Goal: Check status: Check status

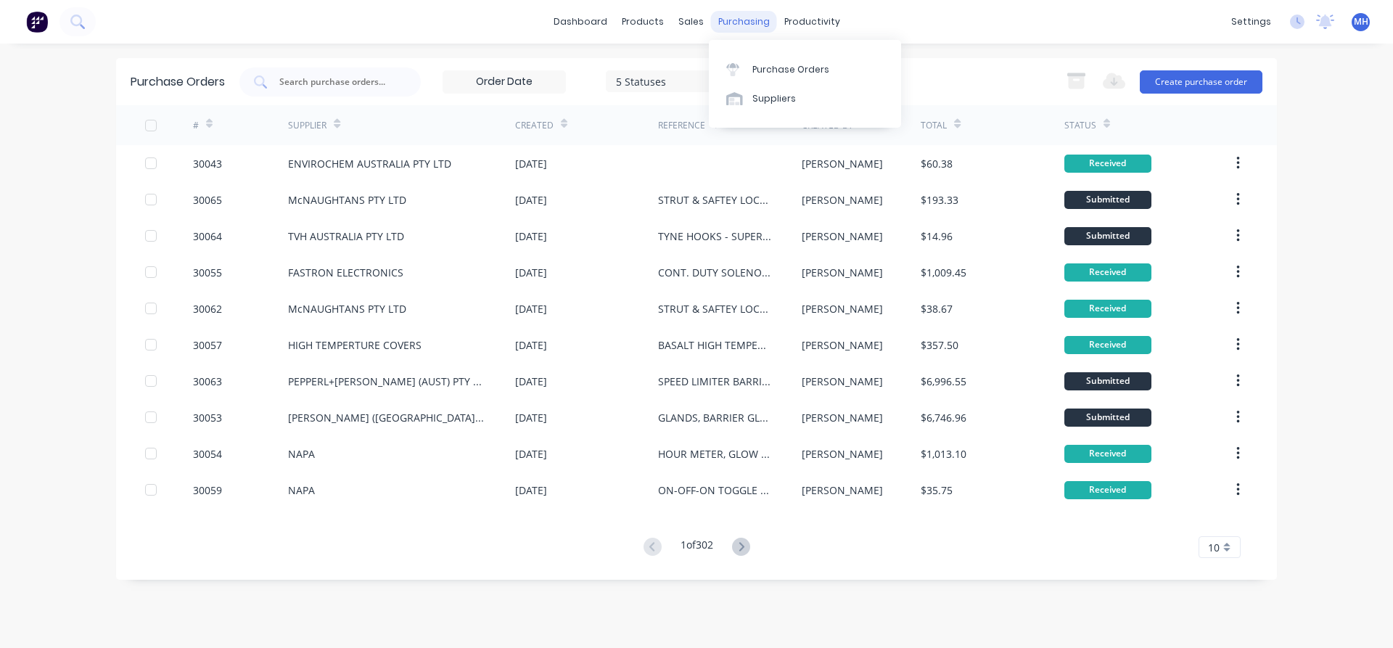
click at [730, 18] on div "purchasing" at bounding box center [744, 22] width 66 height 22
click at [294, 81] on input "text" at bounding box center [338, 82] width 120 height 15
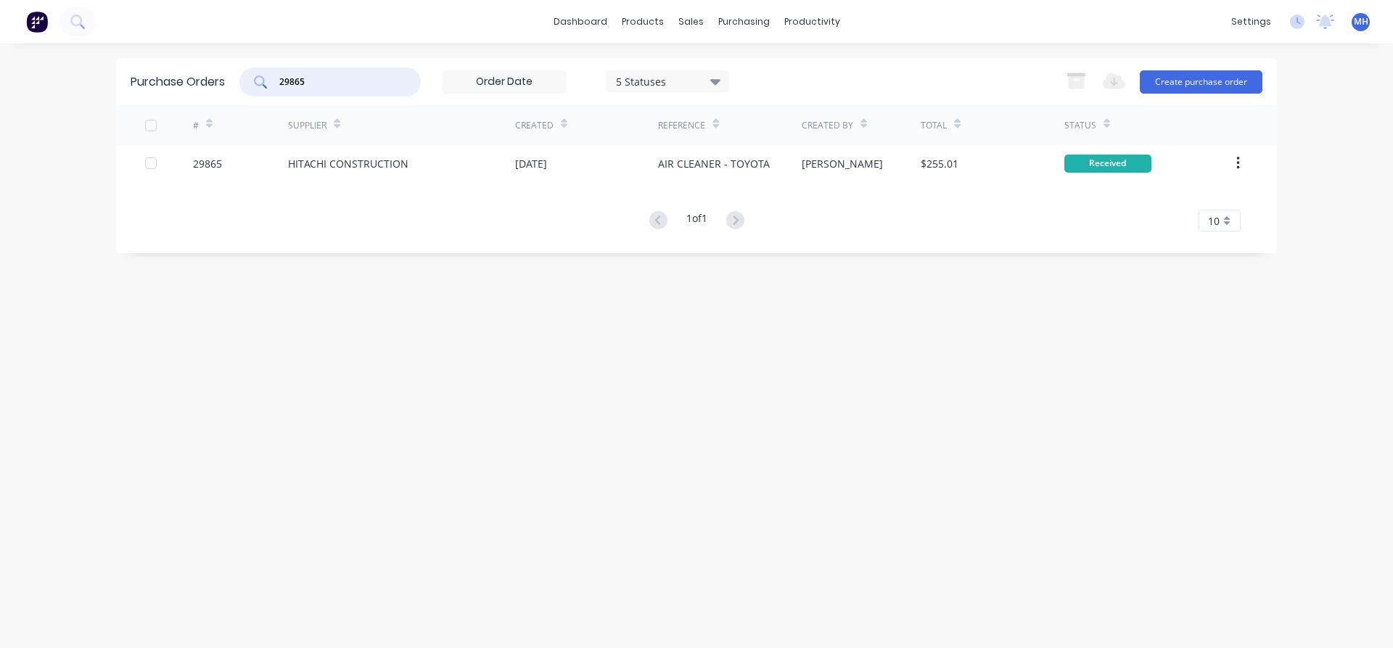
drag, startPoint x: 310, startPoint y: 79, endPoint x: 236, endPoint y: 78, distance: 74.0
click at [278, 78] on input "29865" at bounding box center [338, 82] width 120 height 15
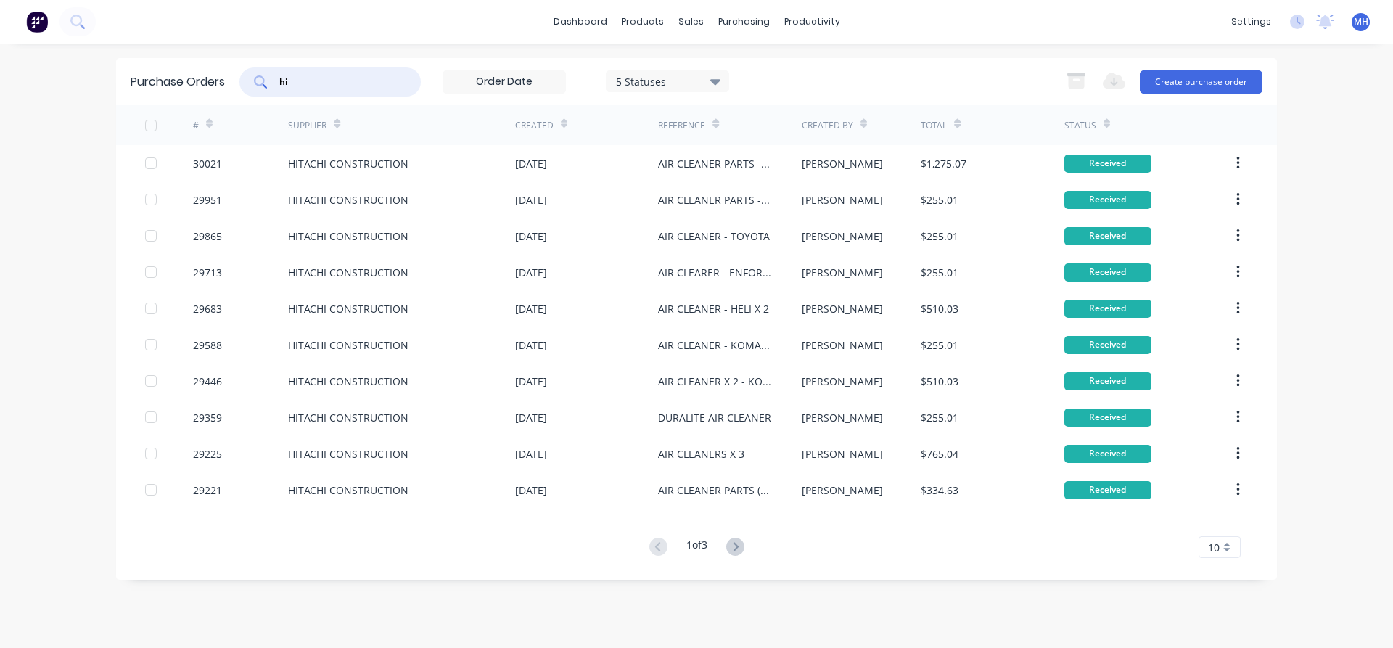
type input "h"
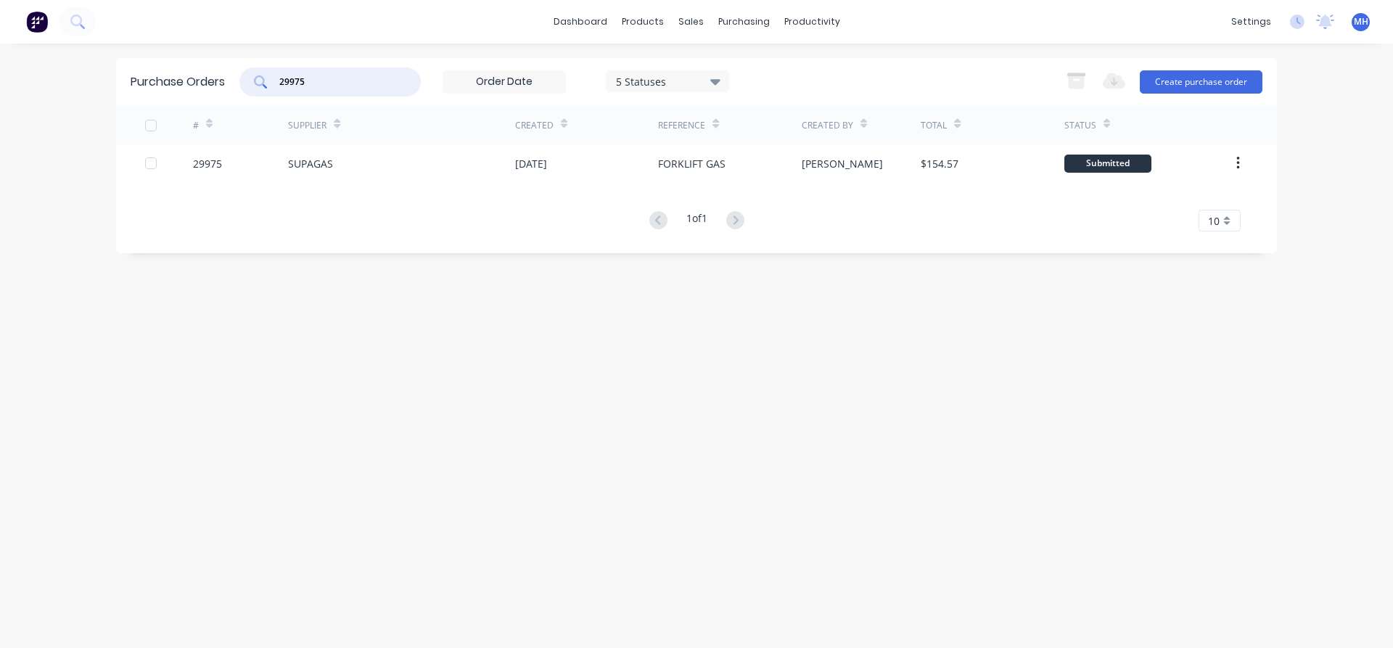
type input "29975"
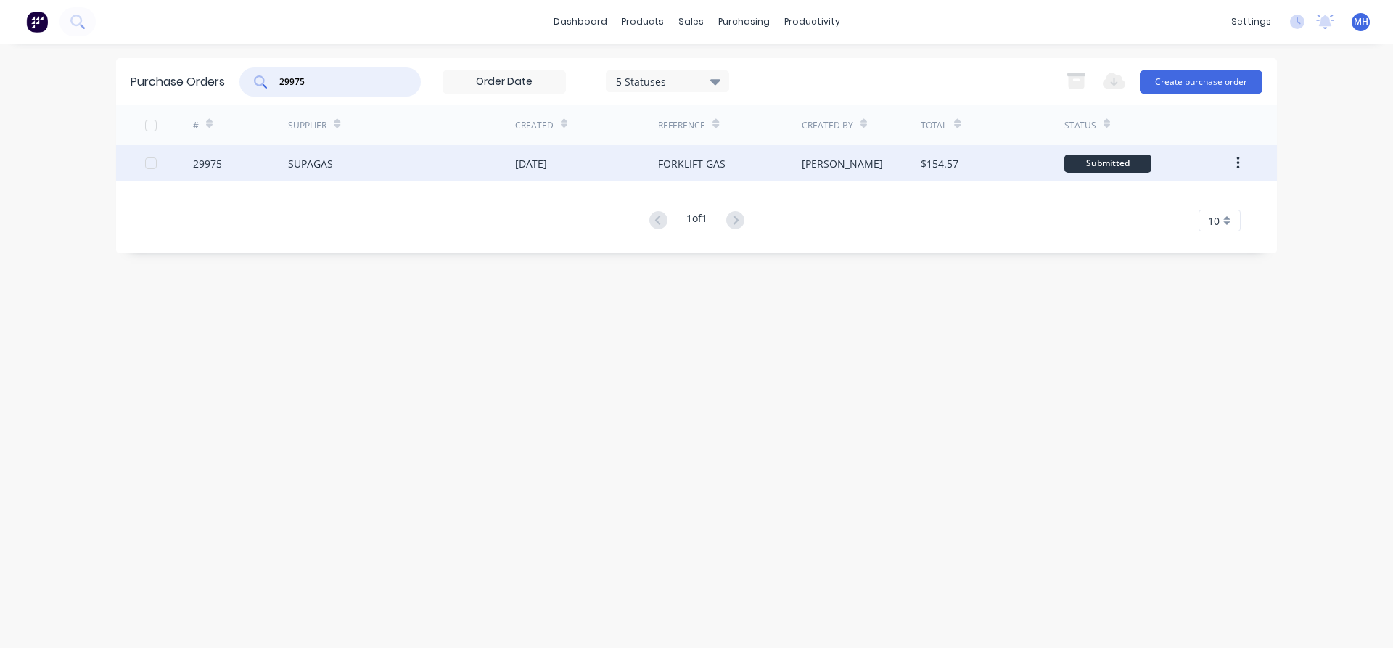
click at [396, 170] on div "SUPAGAS" at bounding box center [401, 163] width 227 height 36
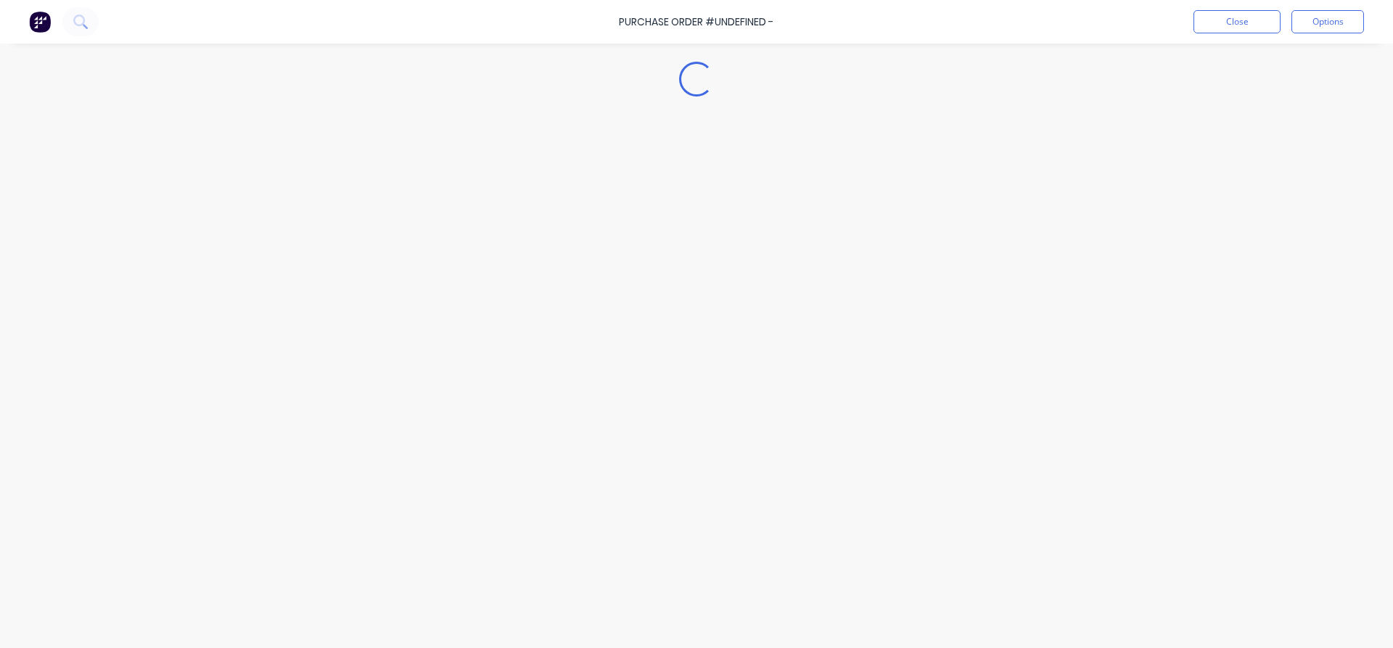
type textarea "x"
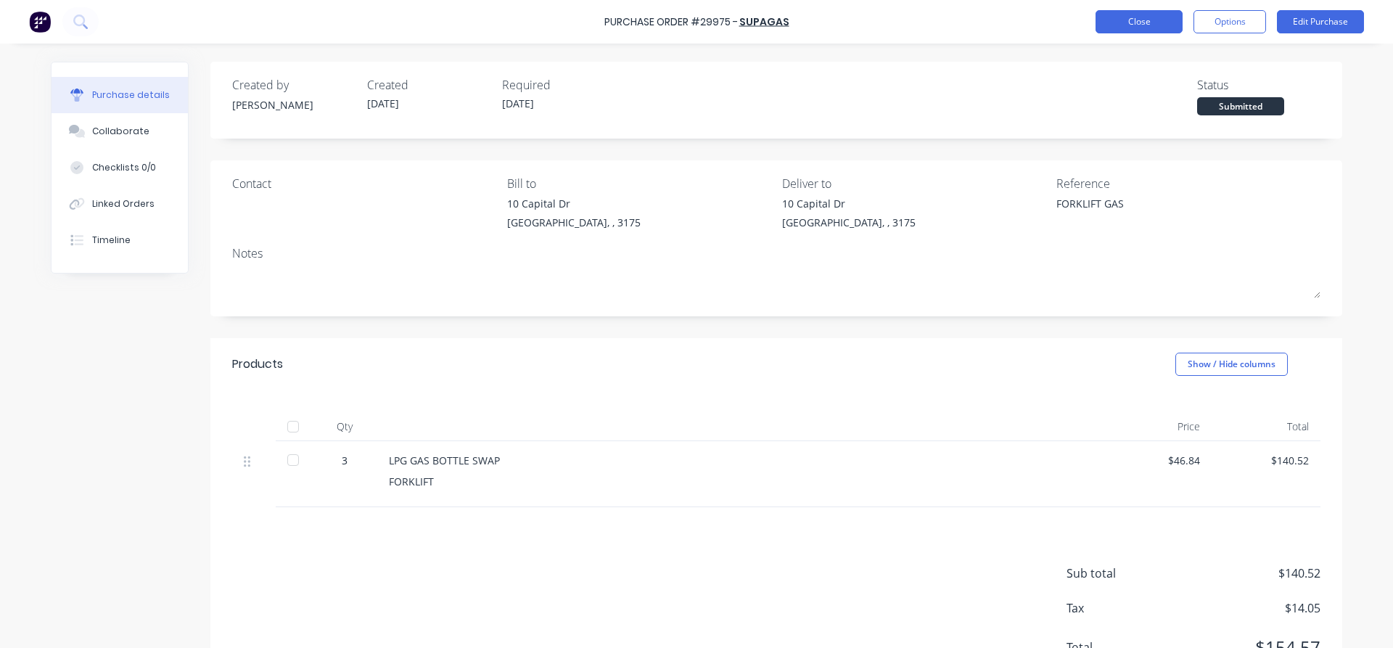
click at [1116, 30] on button "Close" at bounding box center [1138, 21] width 87 height 23
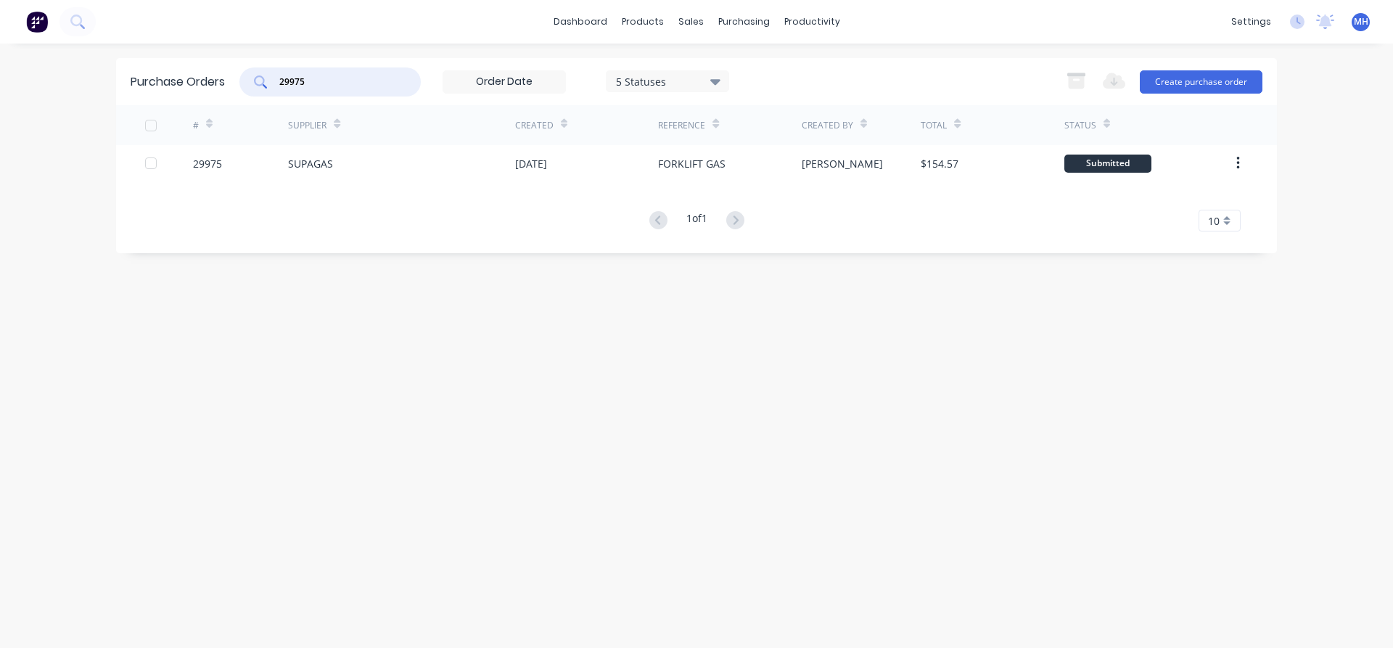
drag, startPoint x: 317, startPoint y: 83, endPoint x: 263, endPoint y: 83, distance: 54.4
click at [278, 83] on input "29975" at bounding box center [338, 82] width 120 height 15
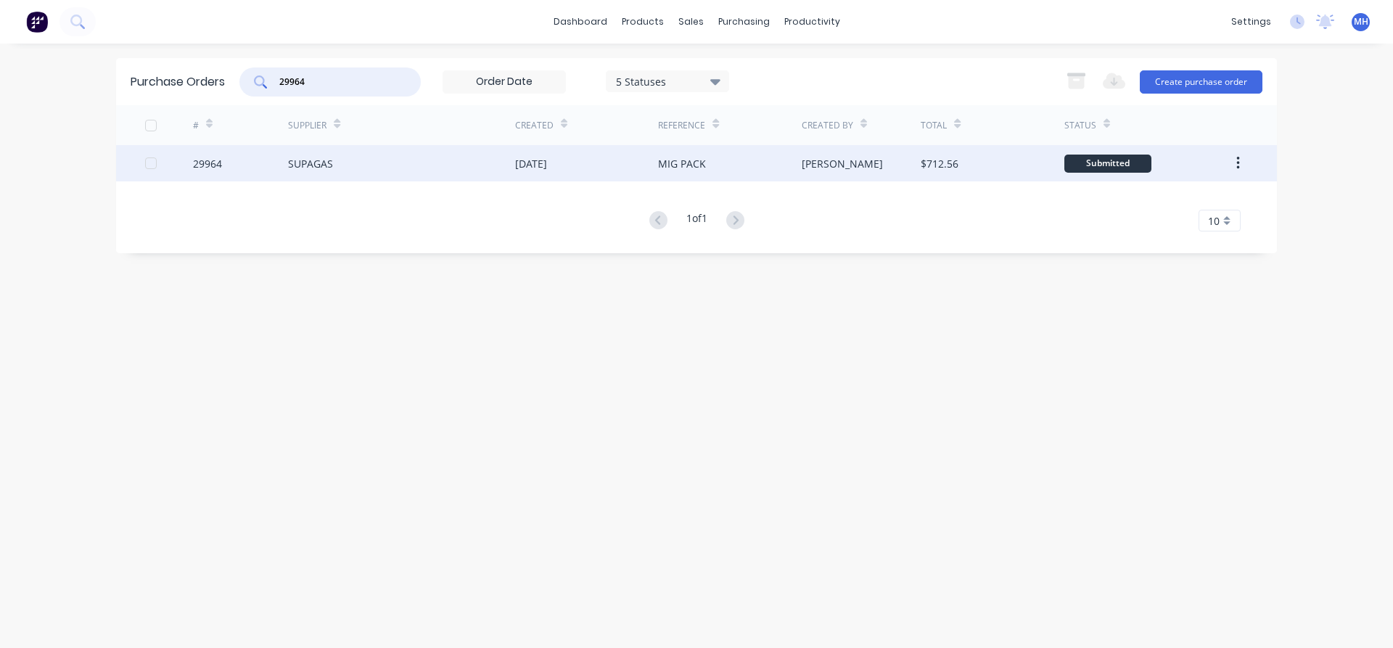
type input "29964"
click at [330, 168] on div "SUPAGAS" at bounding box center [310, 163] width 45 height 15
type textarea "x"
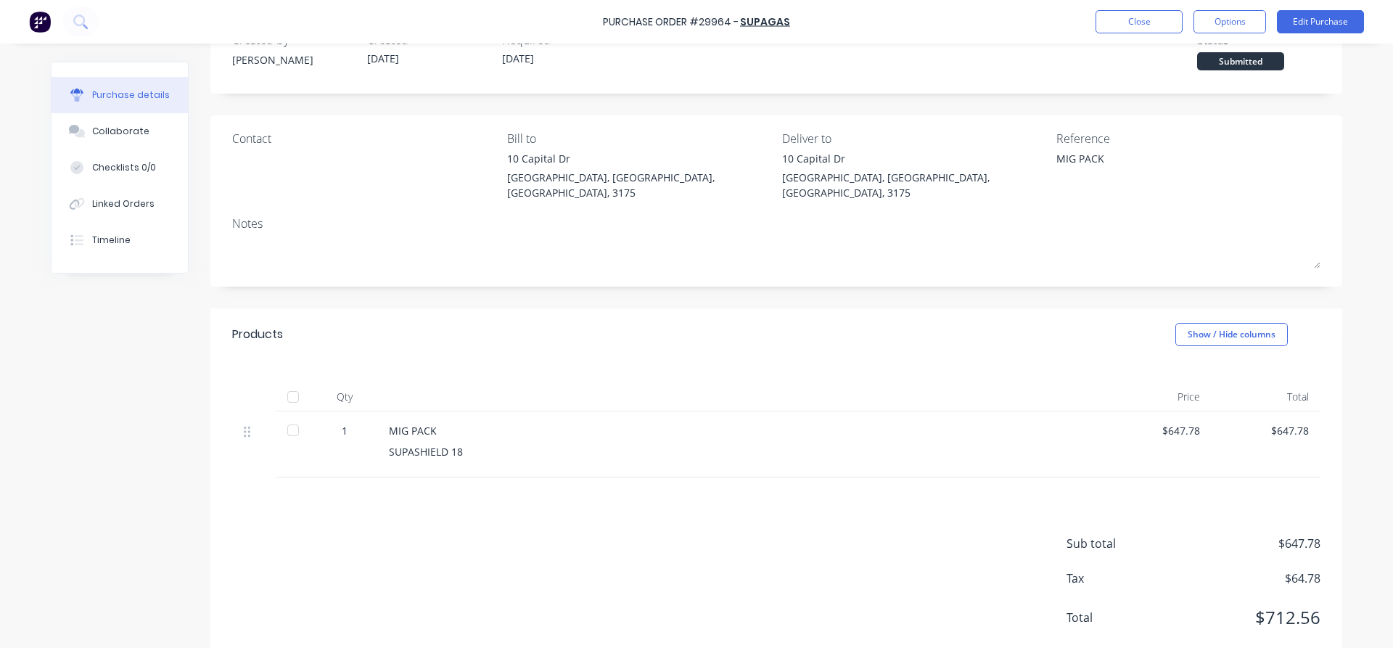
scroll to position [63, 0]
